Goal: Task Accomplishment & Management: Manage account settings

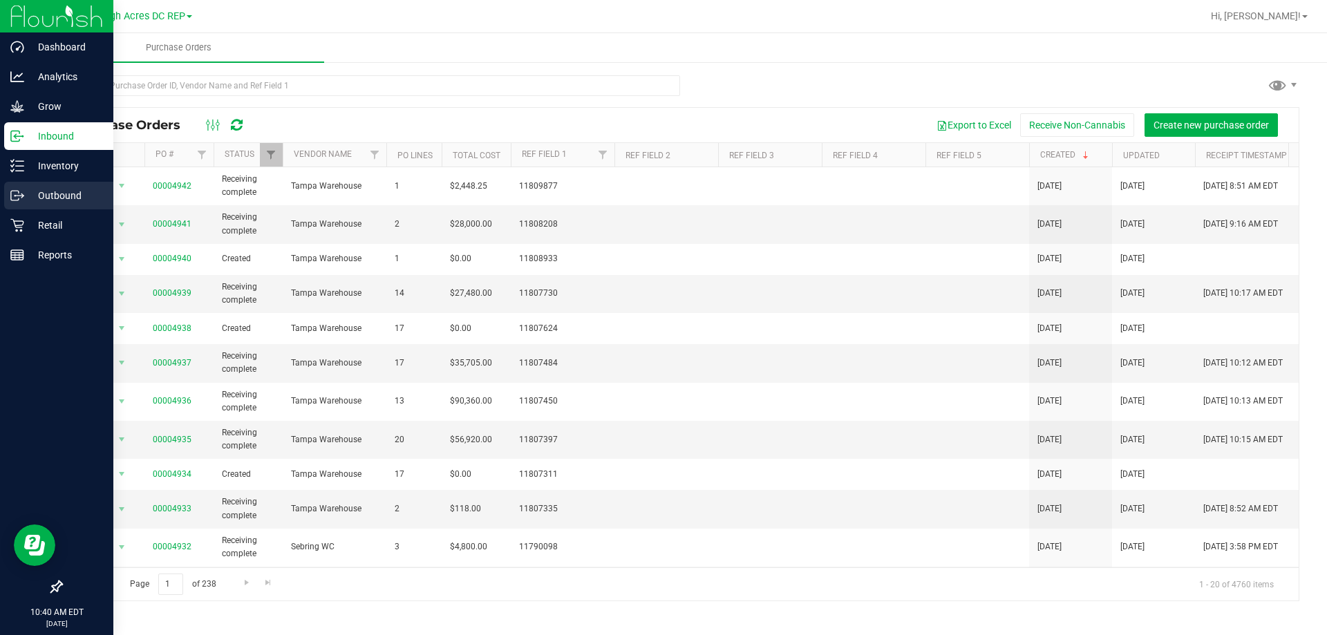
click at [68, 191] on p "Outbound" at bounding box center [65, 195] width 83 height 17
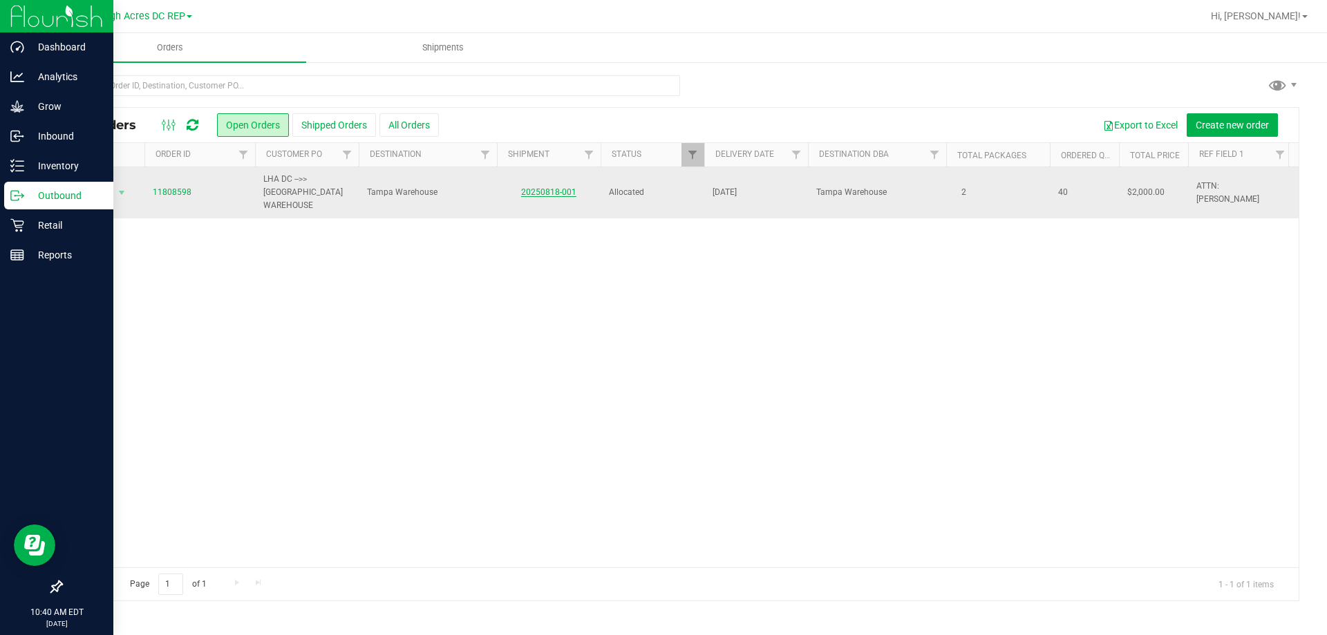
click at [548, 188] on link "20250818-001" at bounding box center [548, 192] width 55 height 10
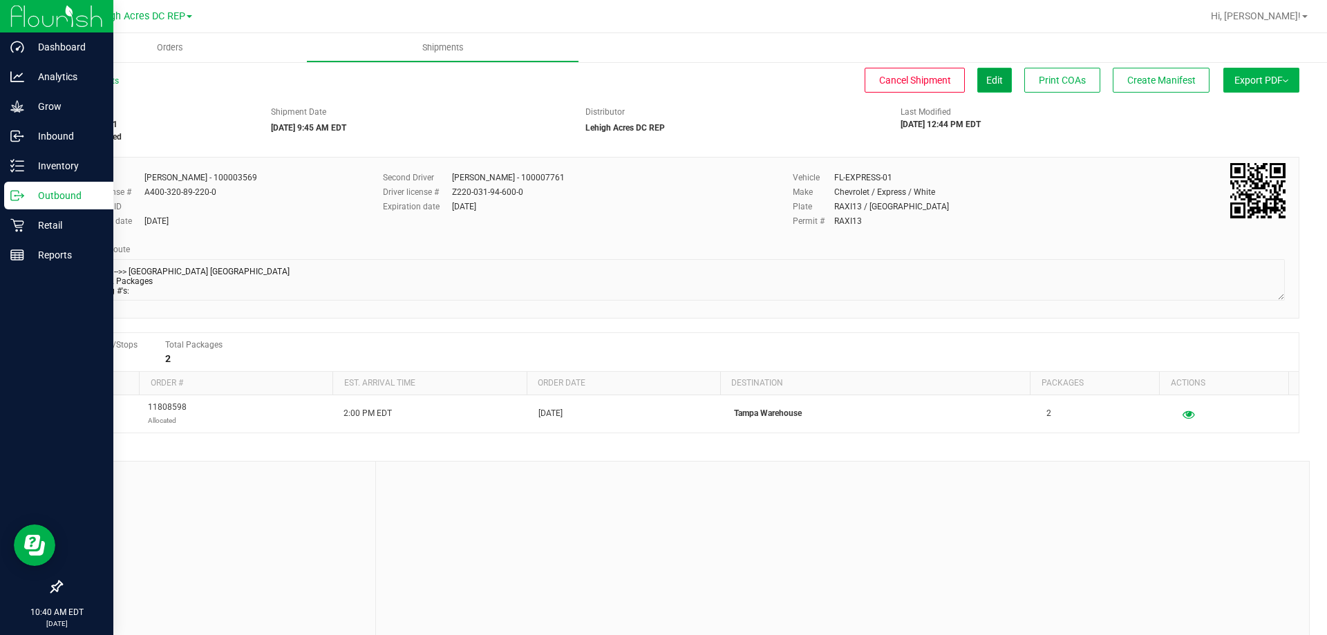
click at [986, 84] on span "Edit" at bounding box center [994, 80] width 17 height 11
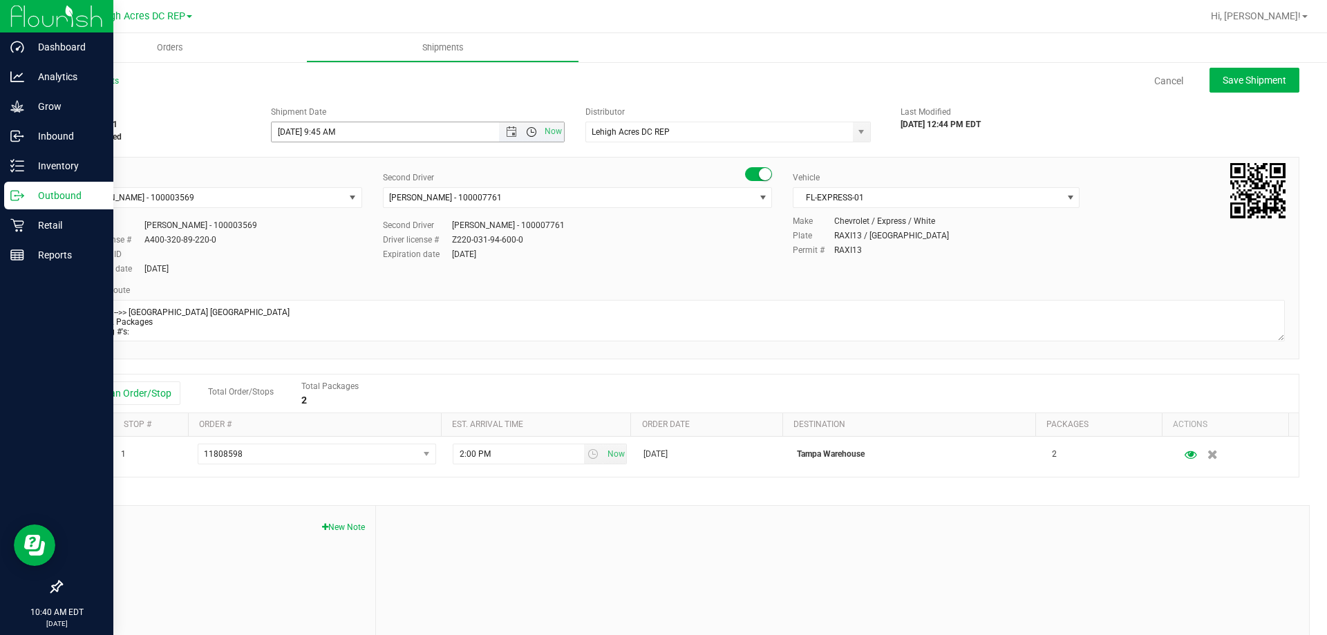
click at [529, 130] on span "Open the time view" at bounding box center [531, 131] width 11 height 11
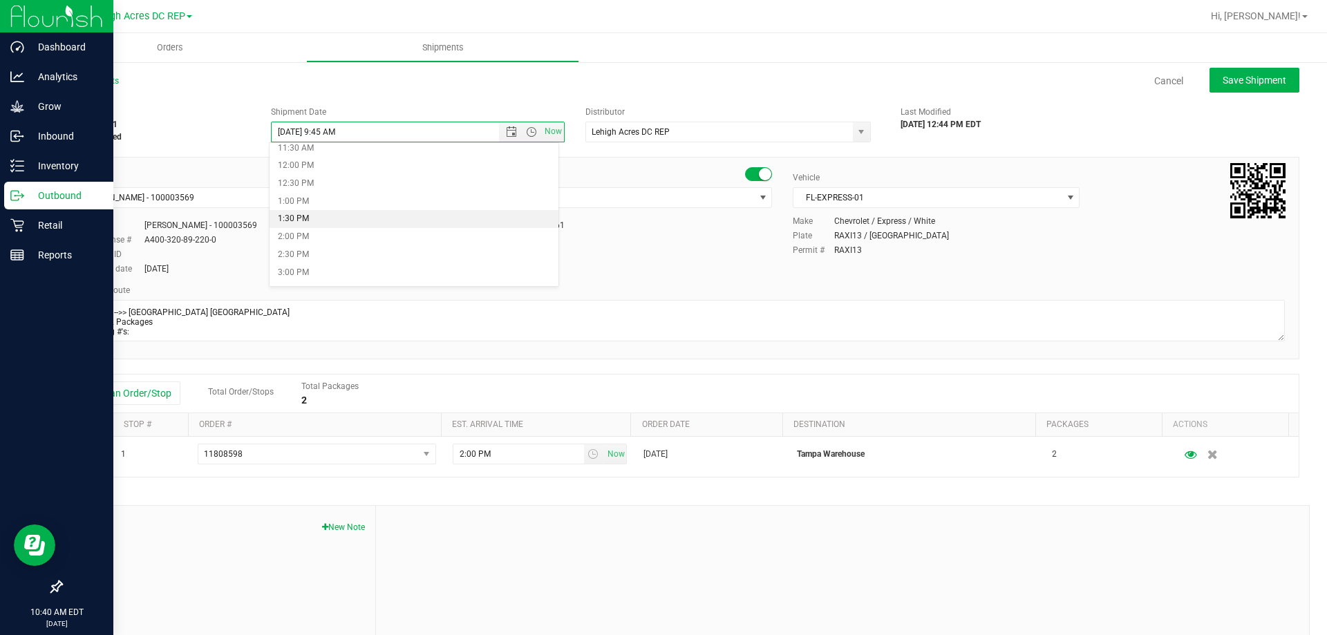
scroll to position [346, 0]
click at [308, 198] on li "11:00 AM" at bounding box center [414, 200] width 289 height 18
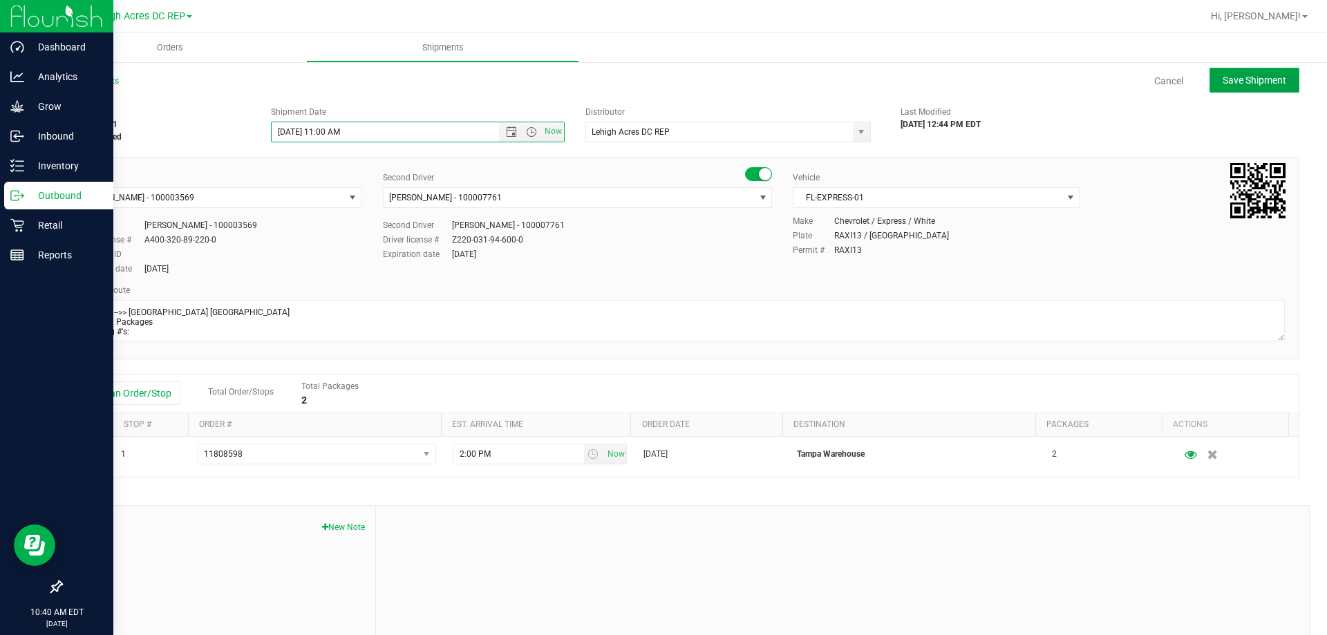
click at [1250, 81] on span "Save Shipment" at bounding box center [1255, 80] width 64 height 11
type input "[DATE] 3:00 PM"
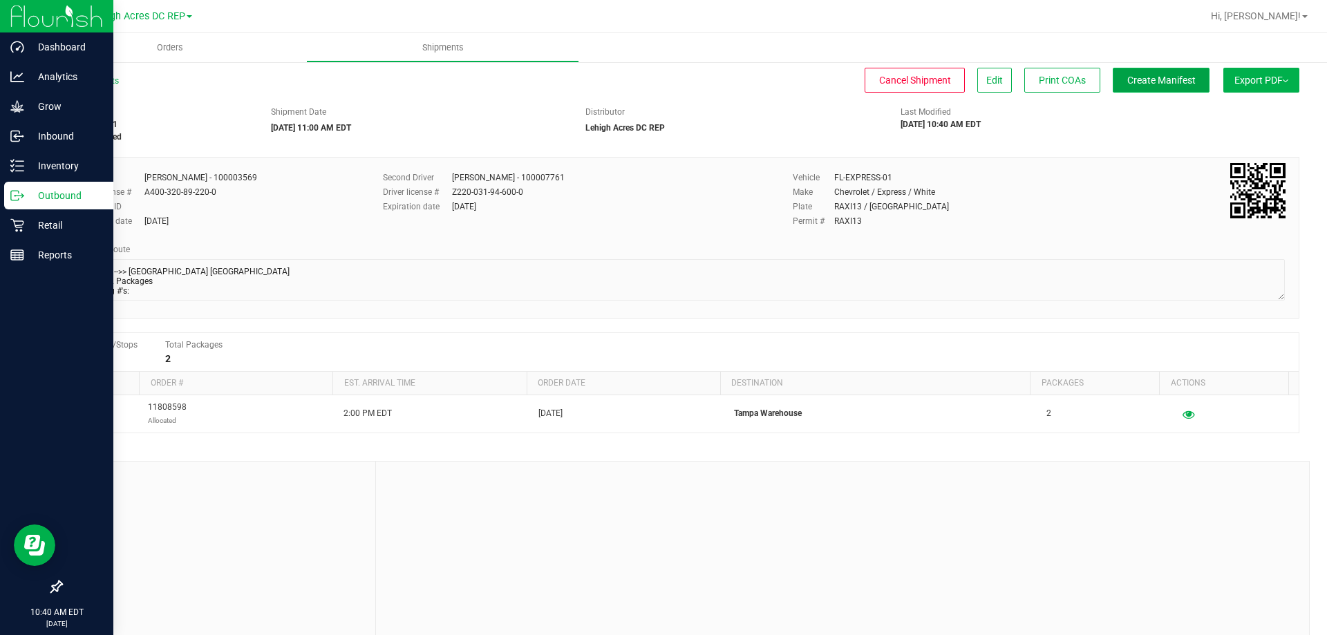
click at [1129, 92] on button "Create Manifest" at bounding box center [1161, 80] width 97 height 25
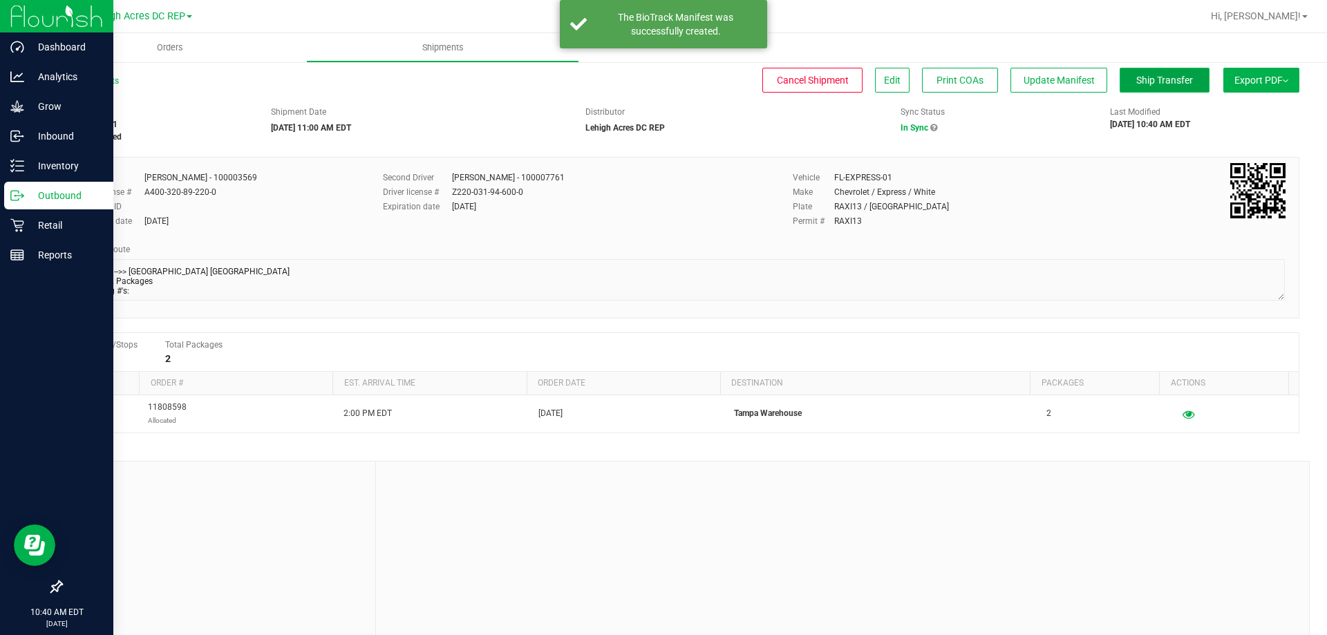
click at [1157, 83] on span "Ship Transfer" at bounding box center [1164, 80] width 57 height 11
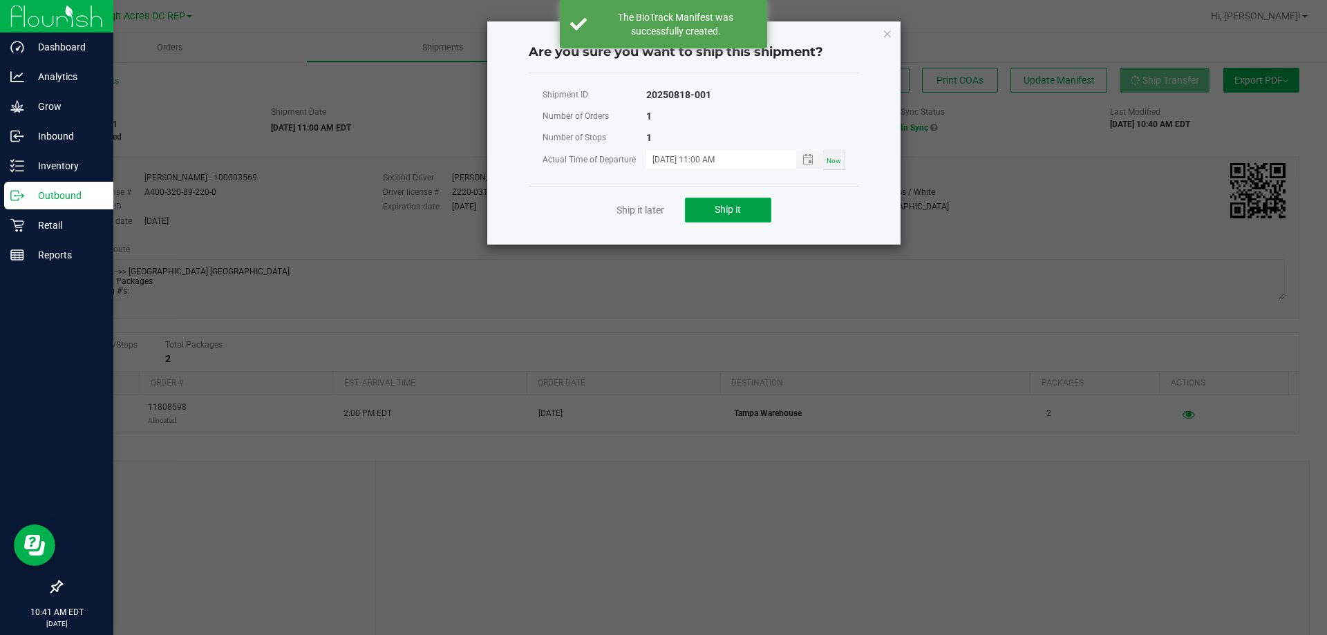
click at [717, 211] on span "Ship it" at bounding box center [728, 209] width 26 height 11
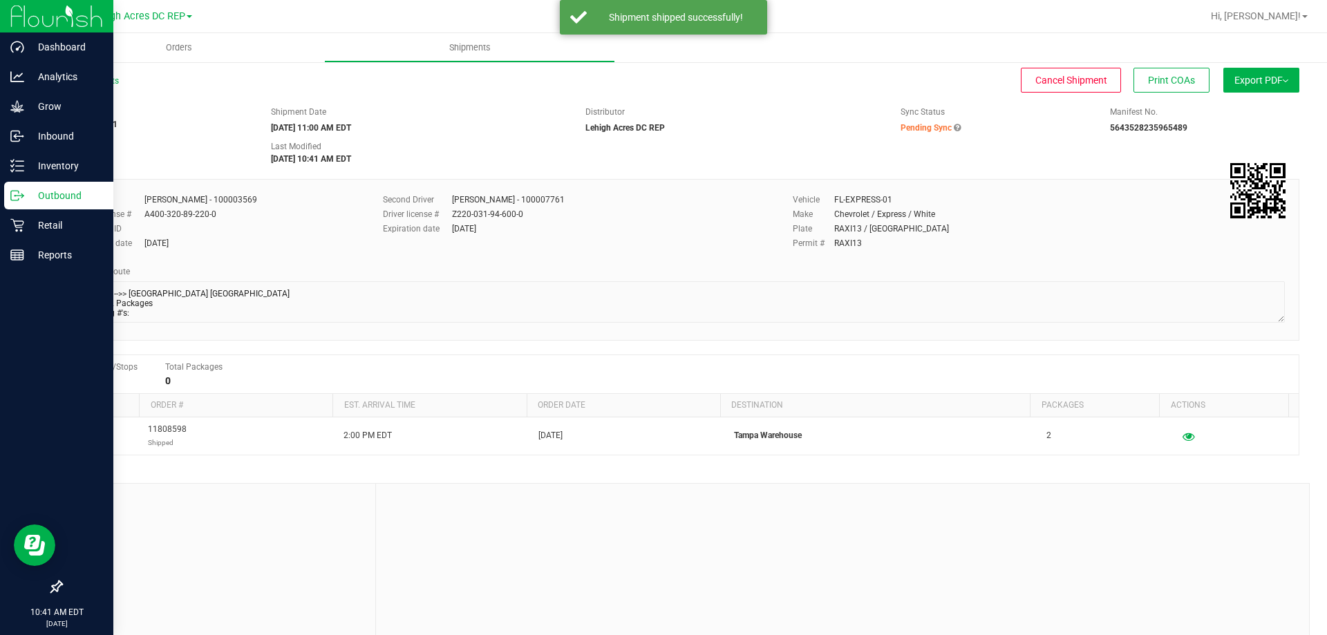
click at [62, 192] on p "Outbound" at bounding box center [65, 195] width 83 height 17
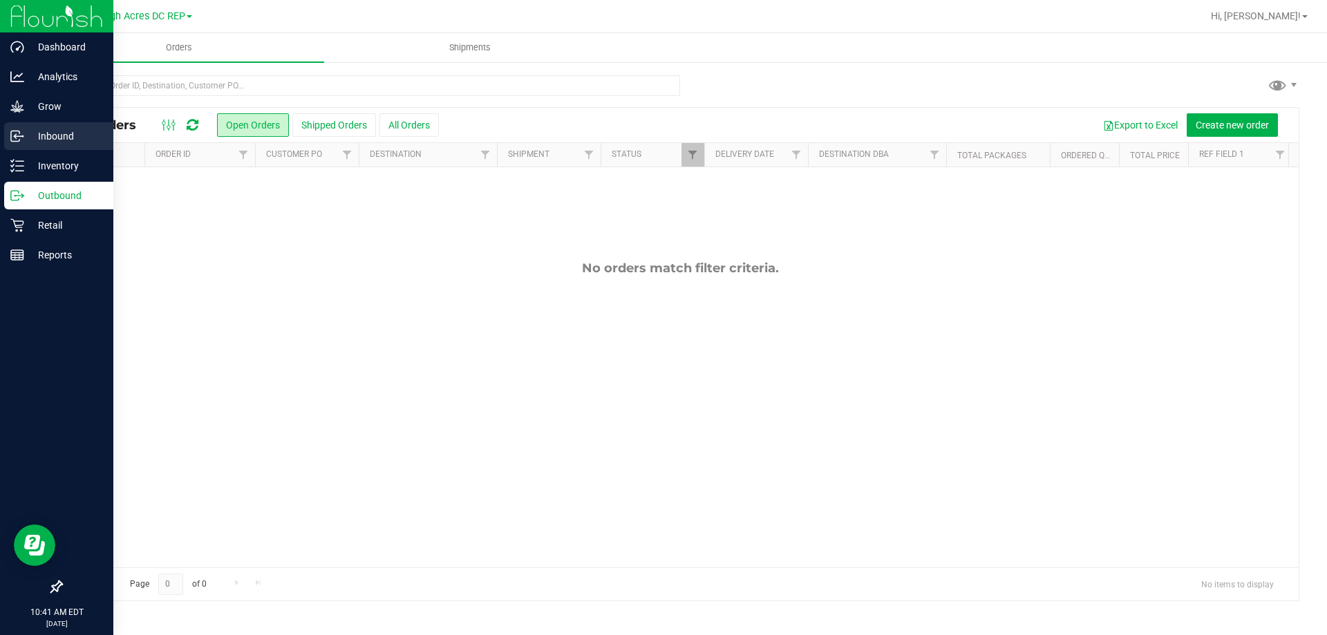
click at [38, 140] on p "Inbound" at bounding box center [65, 136] width 83 height 17
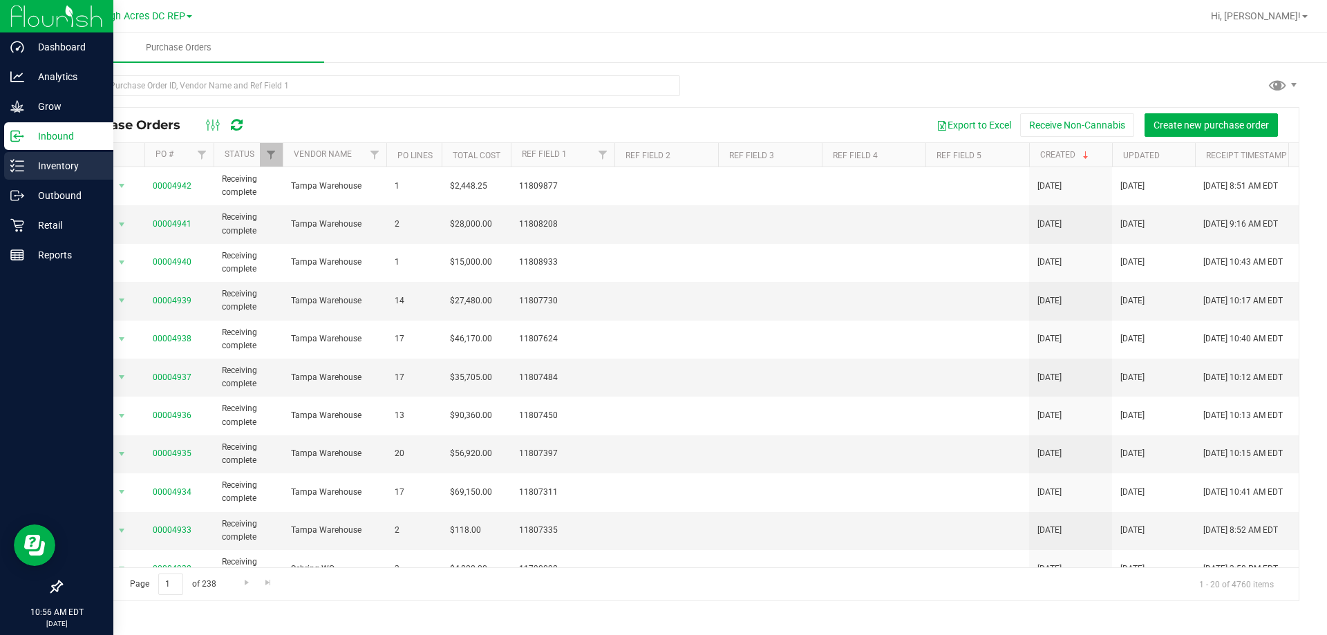
click at [58, 167] on p "Inventory" at bounding box center [65, 166] width 83 height 17
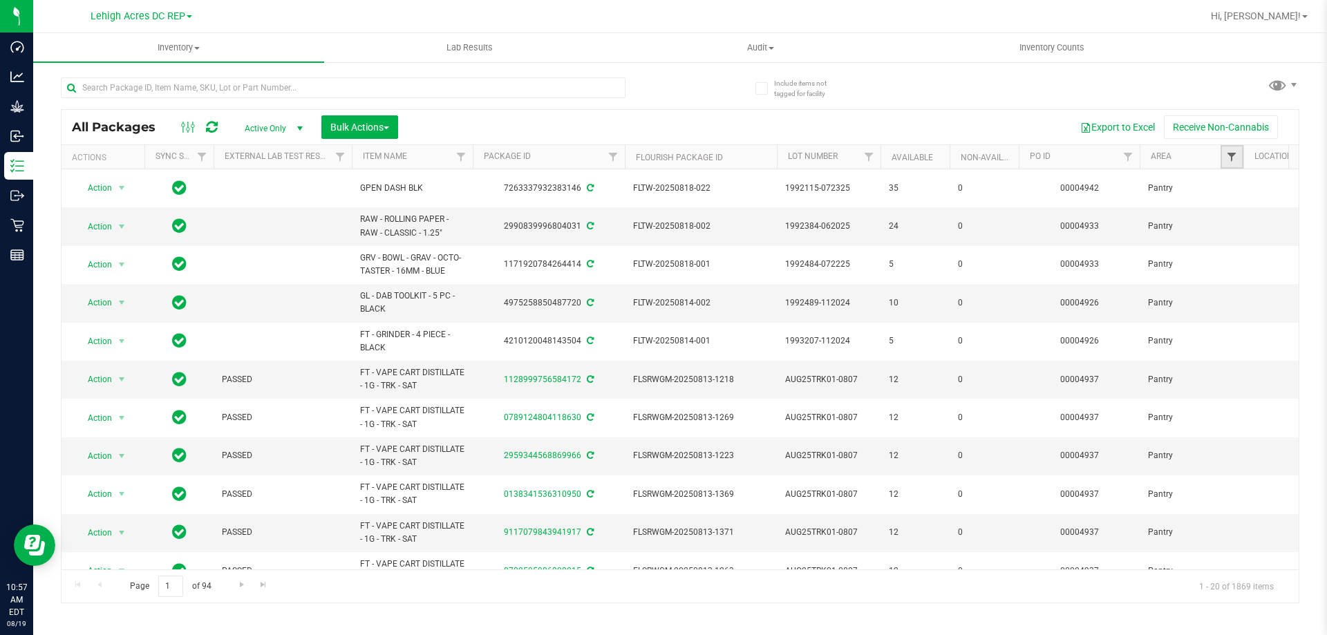
click at [1234, 160] on span "Filter" at bounding box center [1231, 156] width 11 height 11
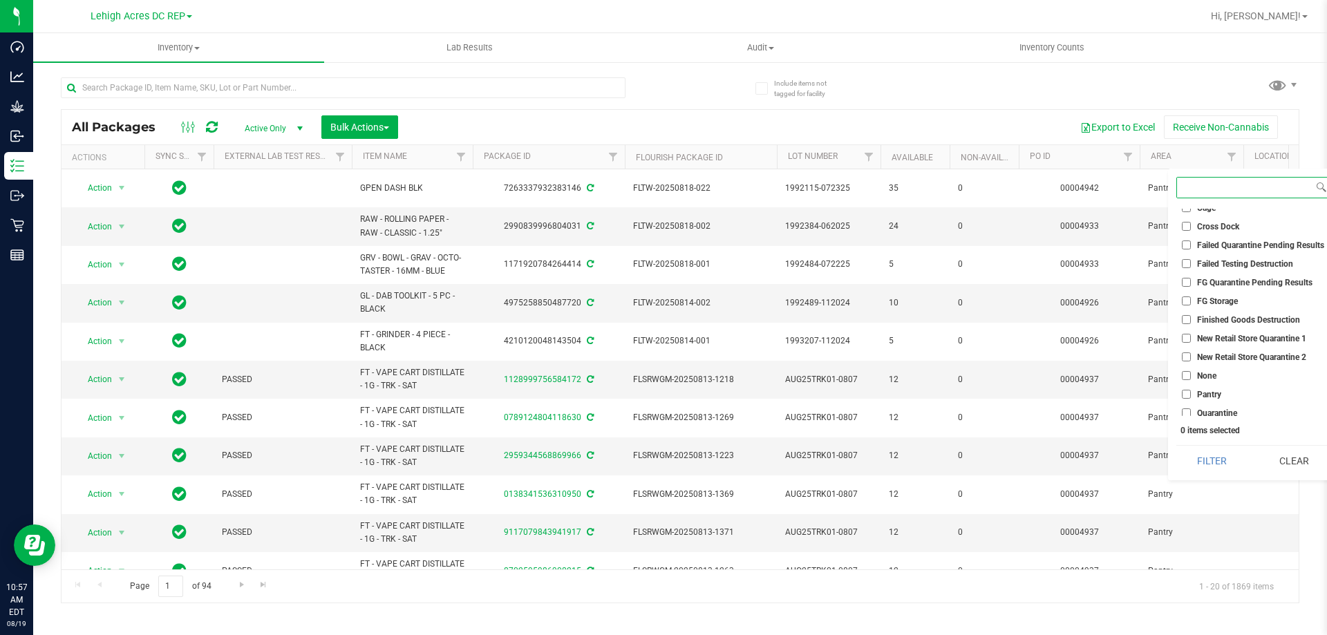
scroll to position [68, 0]
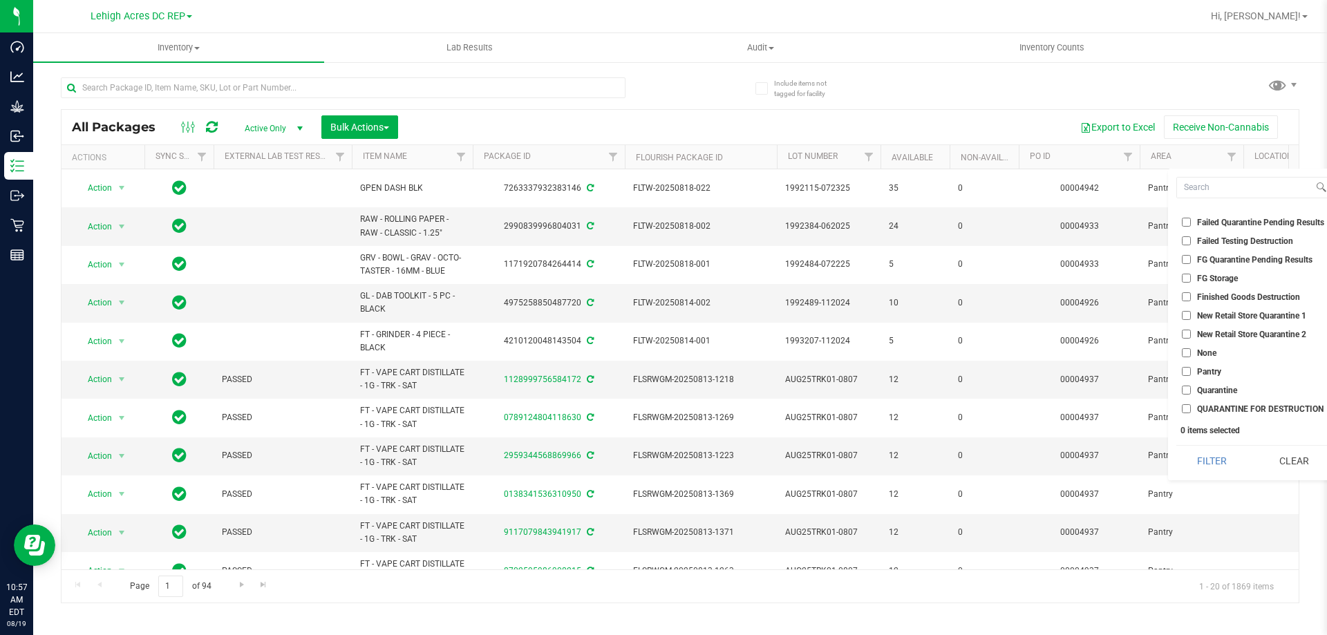
click at [1187, 374] on input "Pantry" at bounding box center [1186, 371] width 9 height 9
checkbox input "true"
click at [1226, 464] on button "Filter" at bounding box center [1212, 461] width 72 height 30
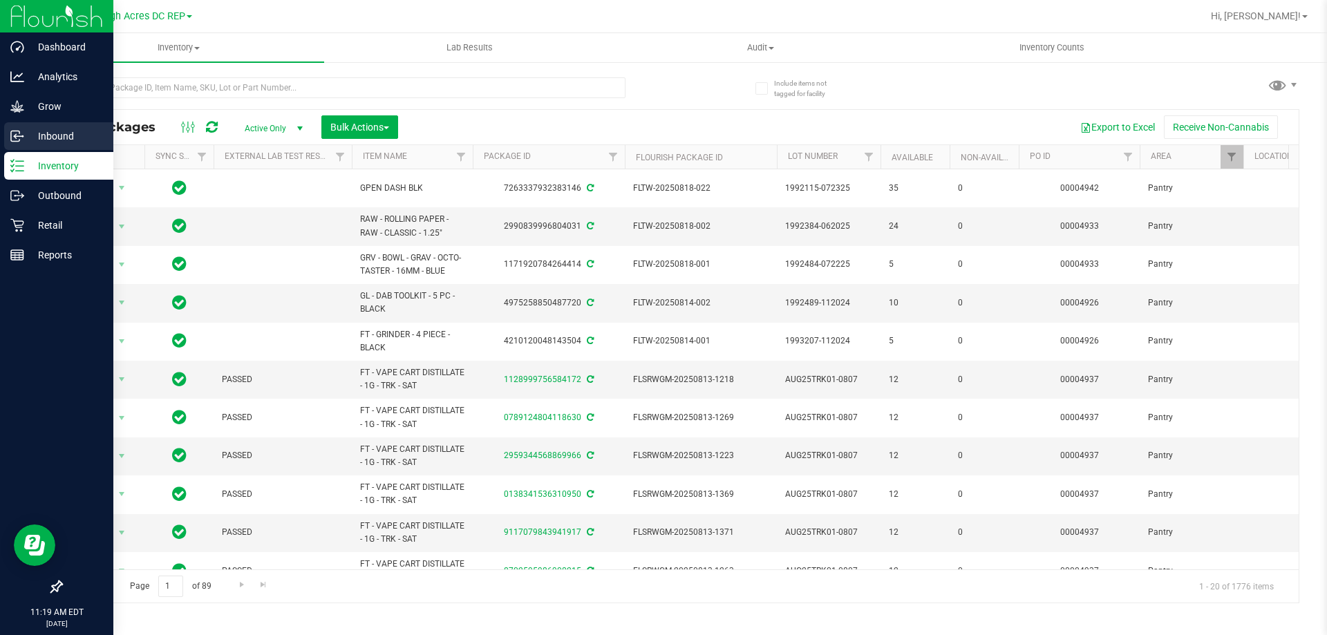
click at [39, 136] on p "Inbound" at bounding box center [65, 136] width 83 height 17
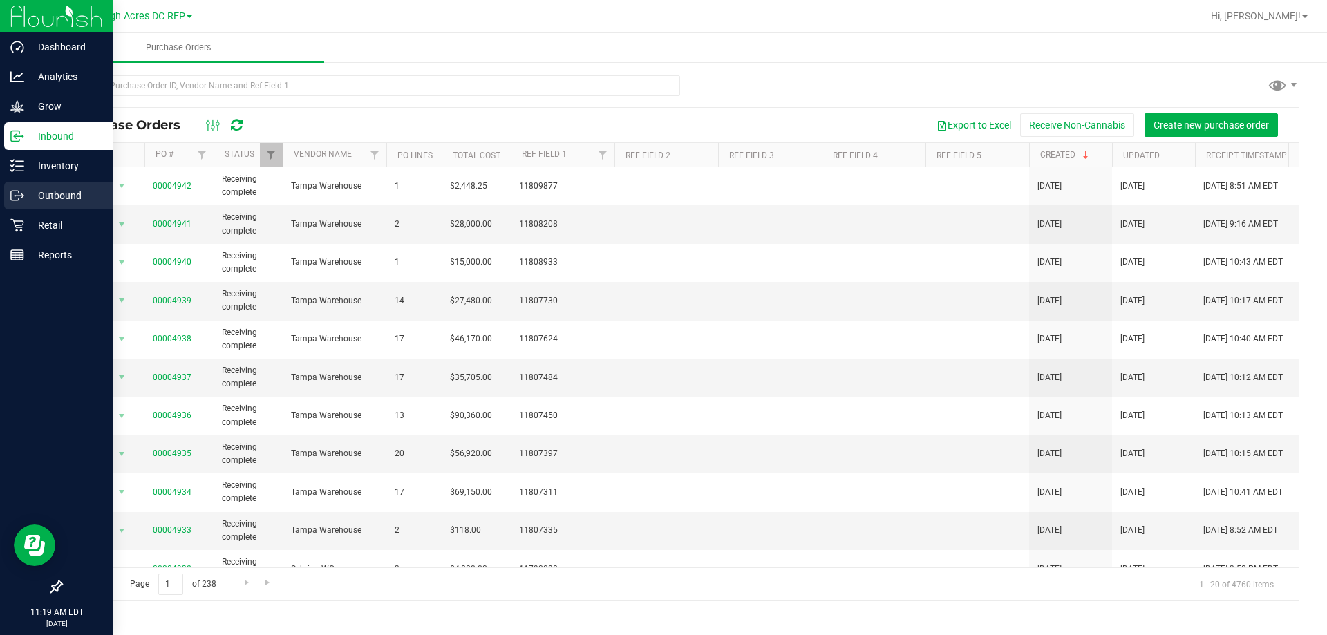
click at [53, 200] on p "Outbound" at bounding box center [65, 195] width 83 height 17
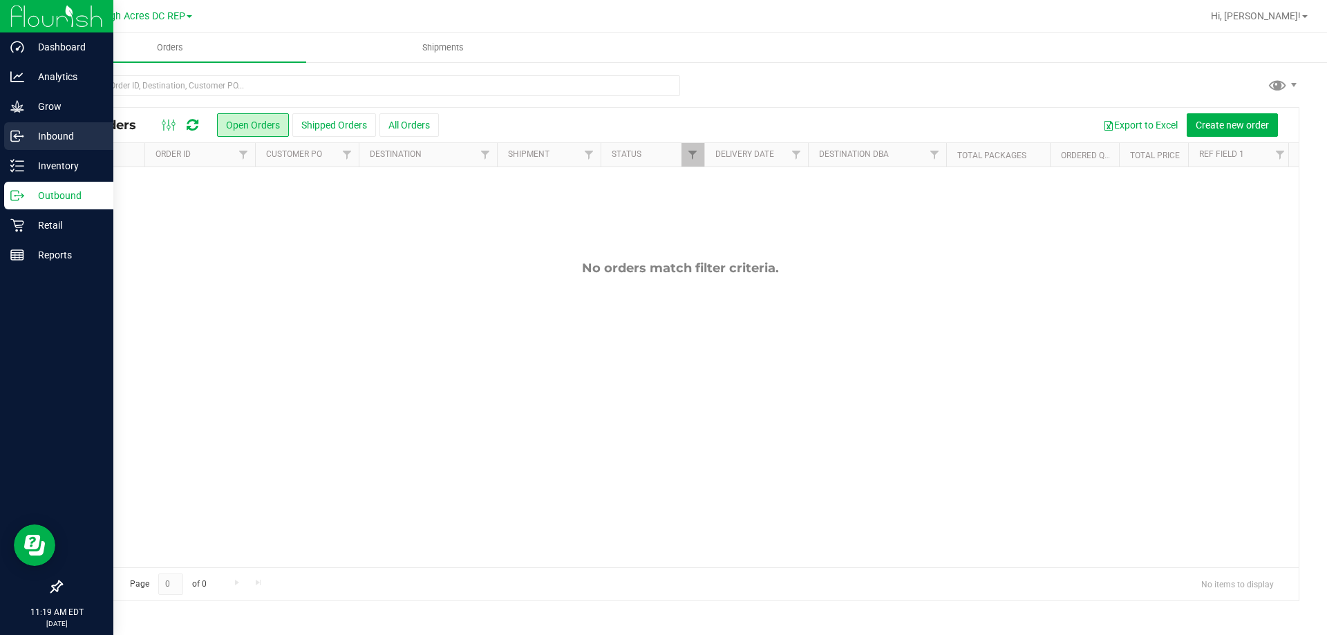
click at [49, 133] on p "Inbound" at bounding box center [65, 136] width 83 height 17
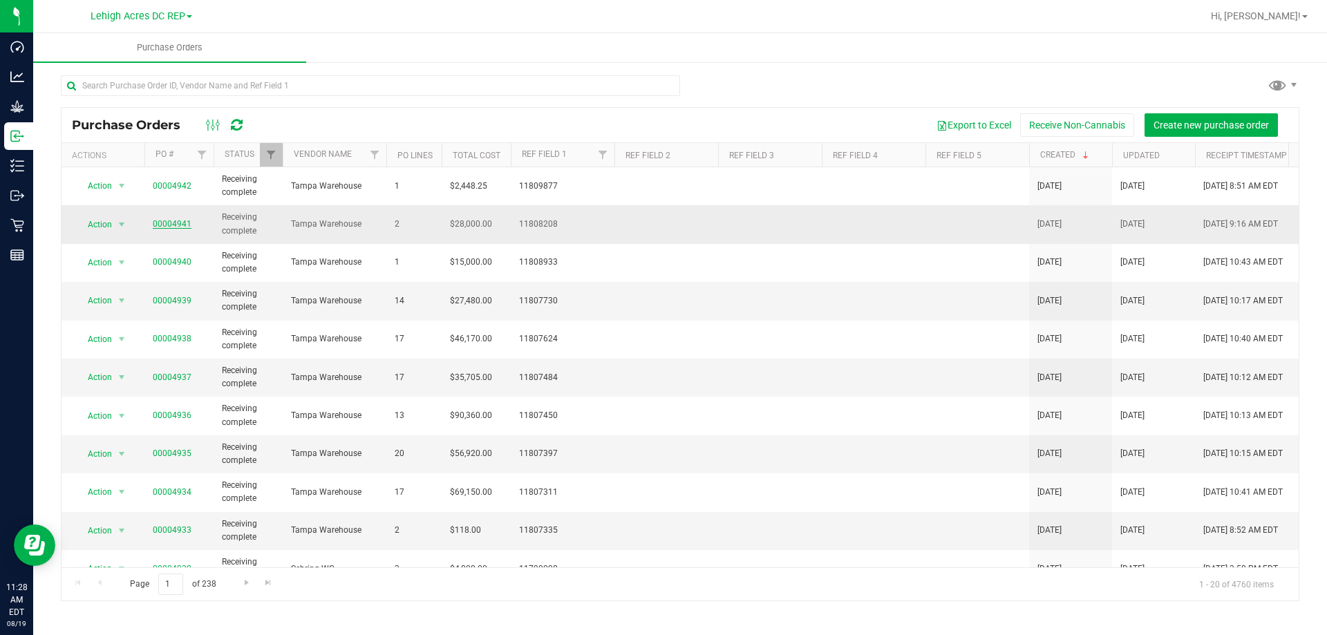
click at [165, 223] on link "00004941" at bounding box center [172, 224] width 39 height 10
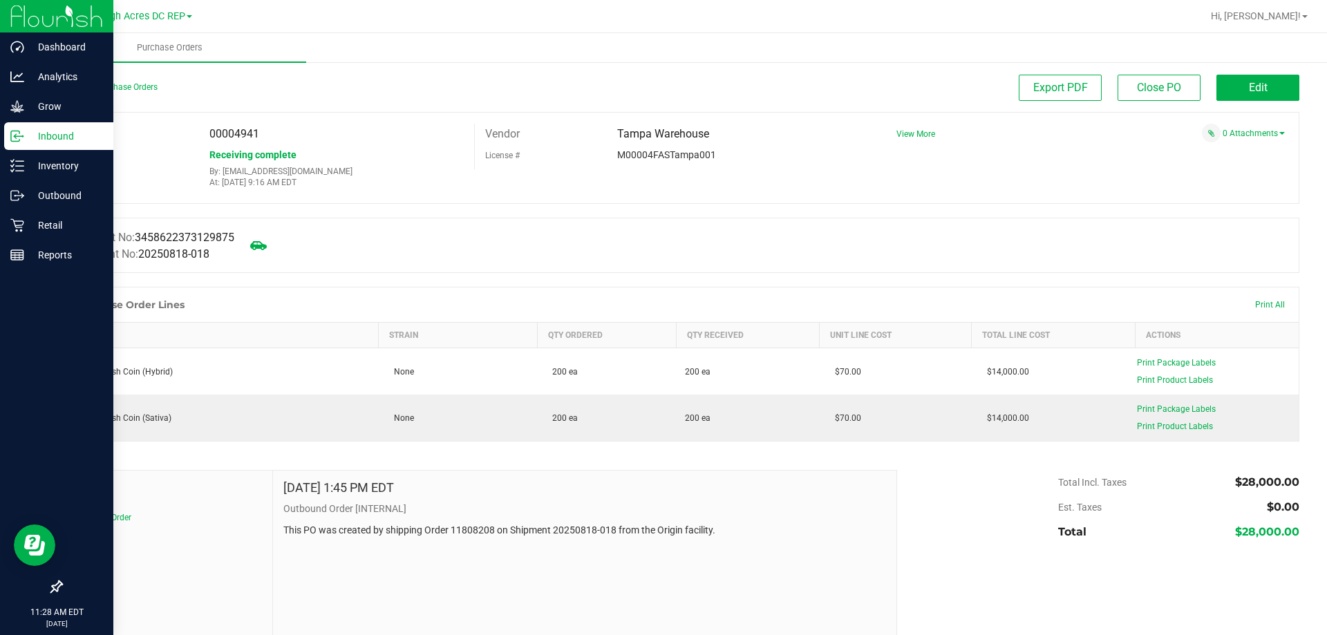
click at [46, 138] on p "Inbound" at bounding box center [65, 136] width 83 height 17
